Goal: Check status: Check status

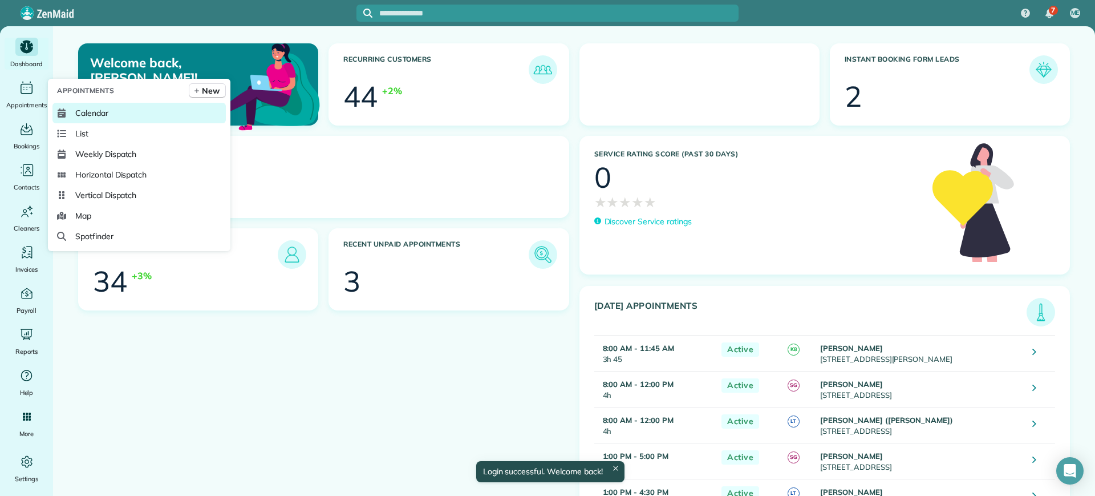
click at [75, 108] on span "Calendar" at bounding box center [91, 112] width 33 height 11
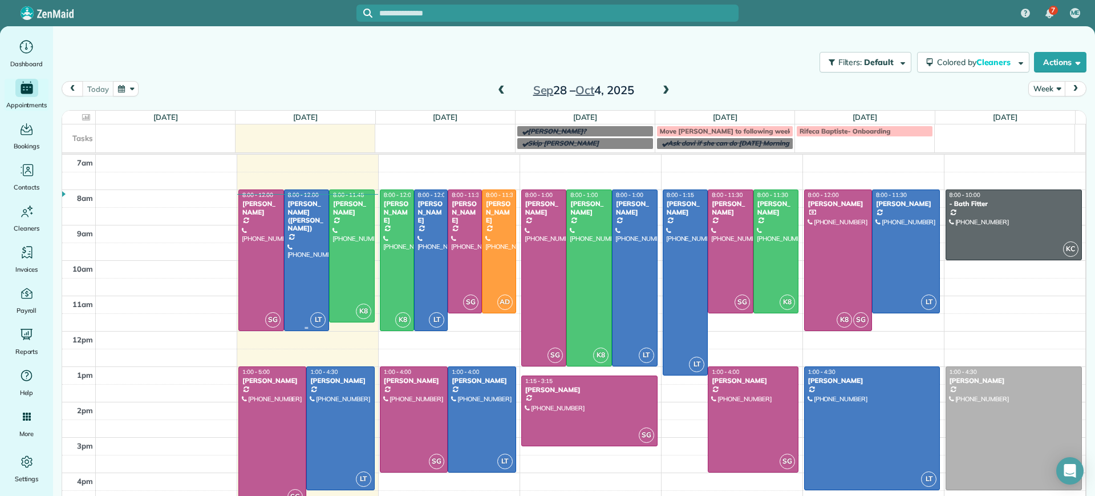
click at [294, 244] on div at bounding box center [307, 260] width 44 height 140
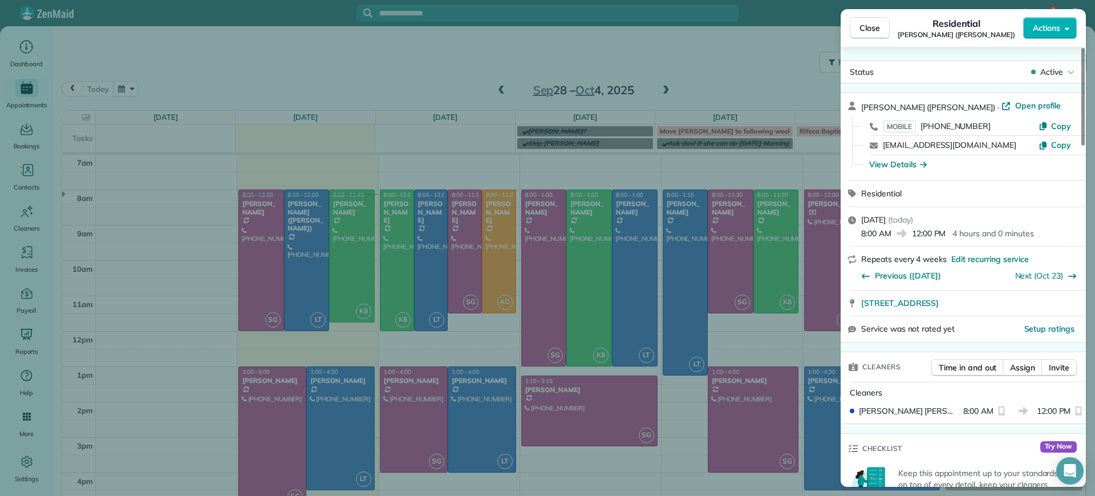
click at [346, 58] on div "Close Residential [PERSON_NAME] ([PERSON_NAME]) Actions Status Active [PERSON_N…" at bounding box center [547, 248] width 1095 height 496
